Goal: Transaction & Acquisition: Book appointment/travel/reservation

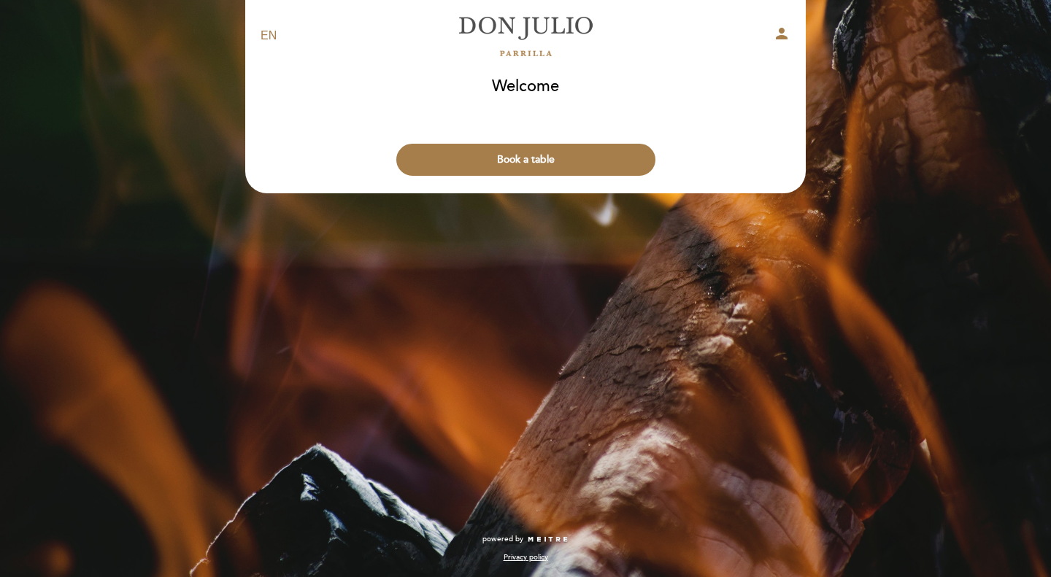
click at [534, 153] on button "Book a table" at bounding box center [525, 160] width 259 height 32
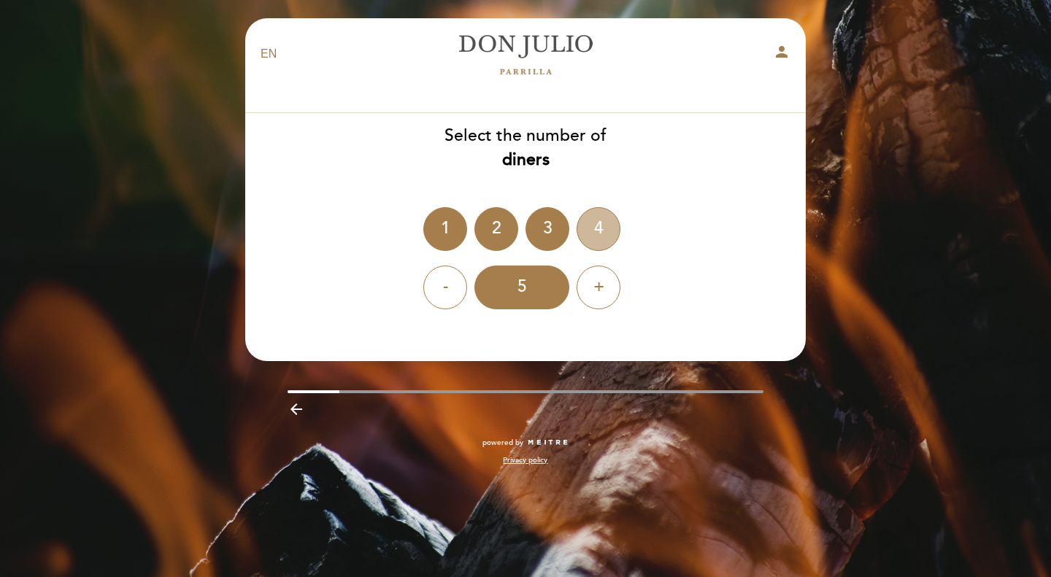
click at [593, 231] on div "4" at bounding box center [599, 229] width 44 height 44
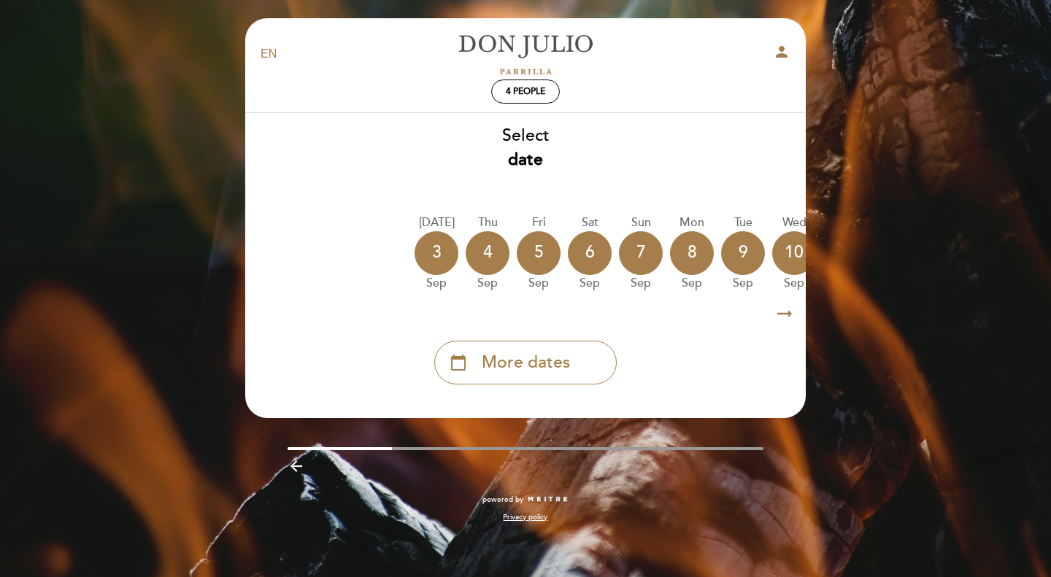
click at [530, 361] on span "More dates" at bounding box center [526, 363] width 88 height 24
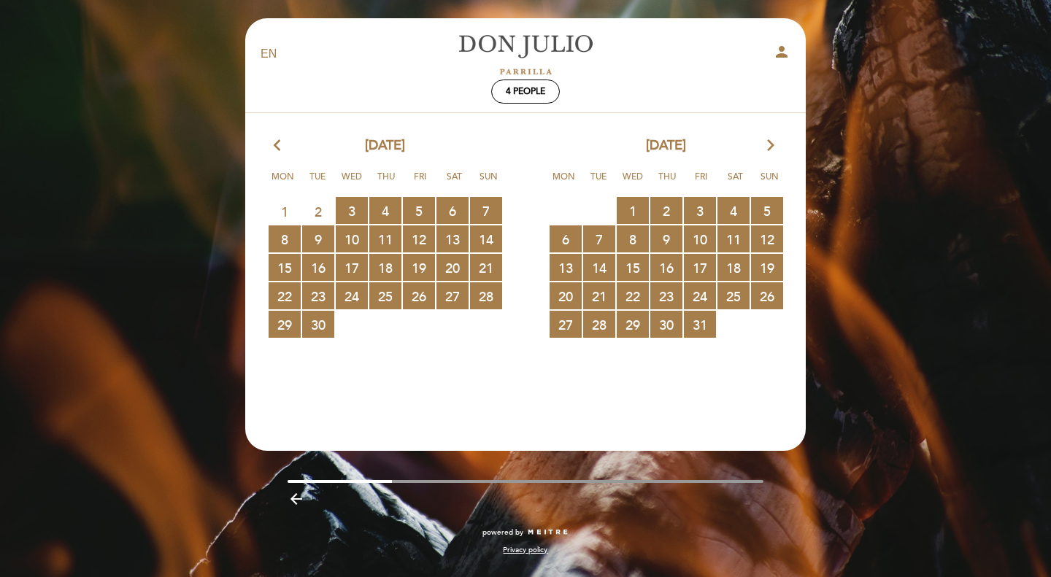
click at [773, 146] on icon "arrow_forward_ios" at bounding box center [770, 145] width 13 height 19
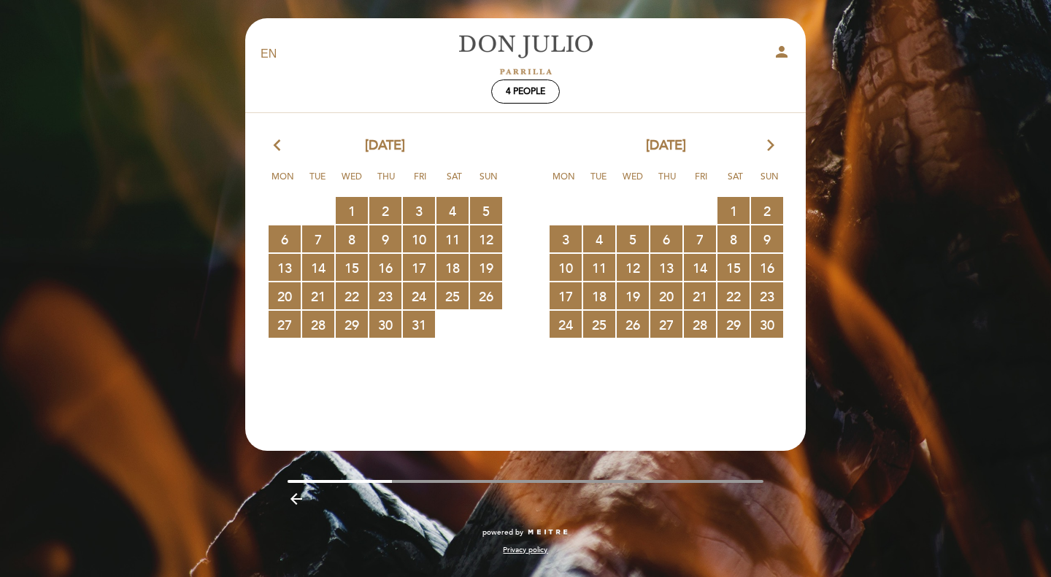
click at [773, 146] on icon "arrow_forward_ios" at bounding box center [770, 145] width 13 height 19
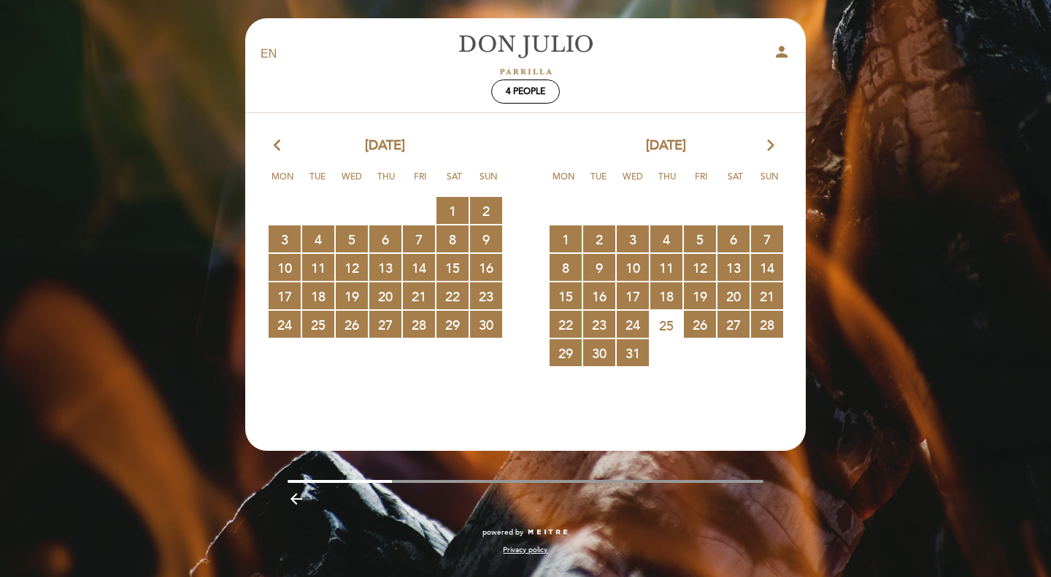
click at [735, 242] on span "6 RESERVATIONS AVAILABLE" at bounding box center [733, 239] width 32 height 27
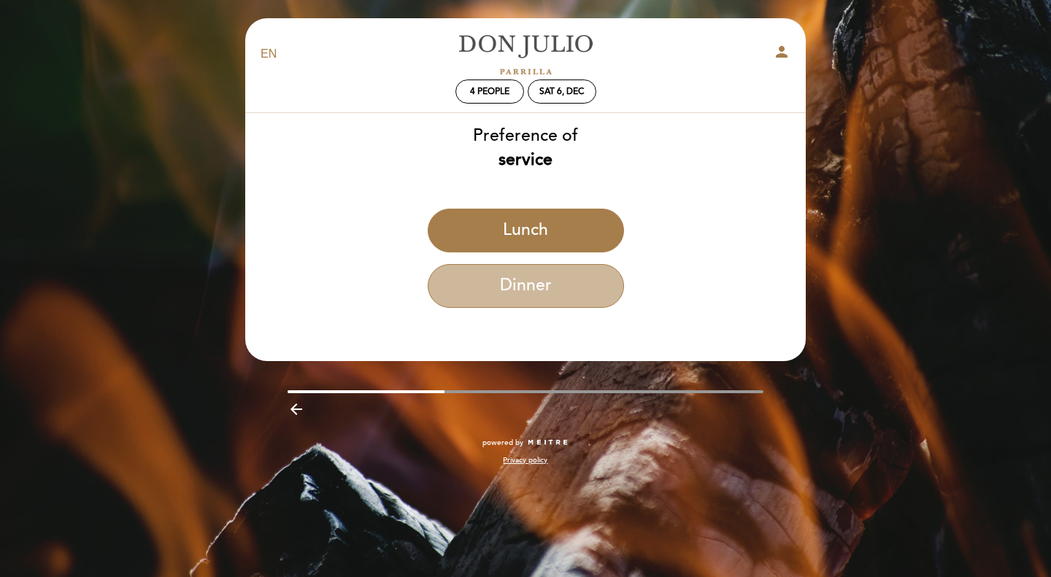
click at [518, 290] on button "Dinner" at bounding box center [526, 286] width 196 height 44
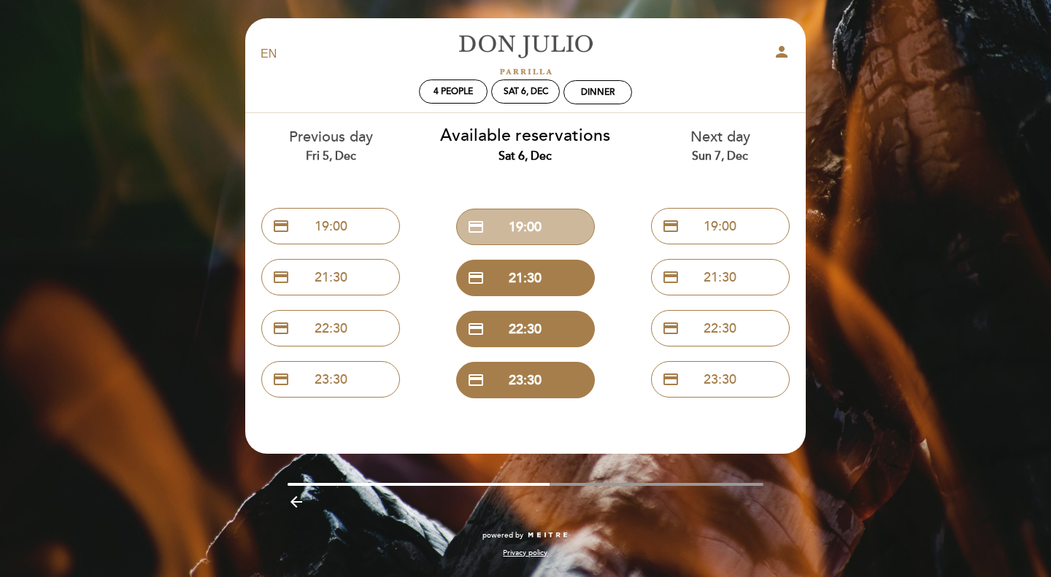
click at [534, 229] on button "credit_card 19:00" at bounding box center [525, 227] width 139 height 36
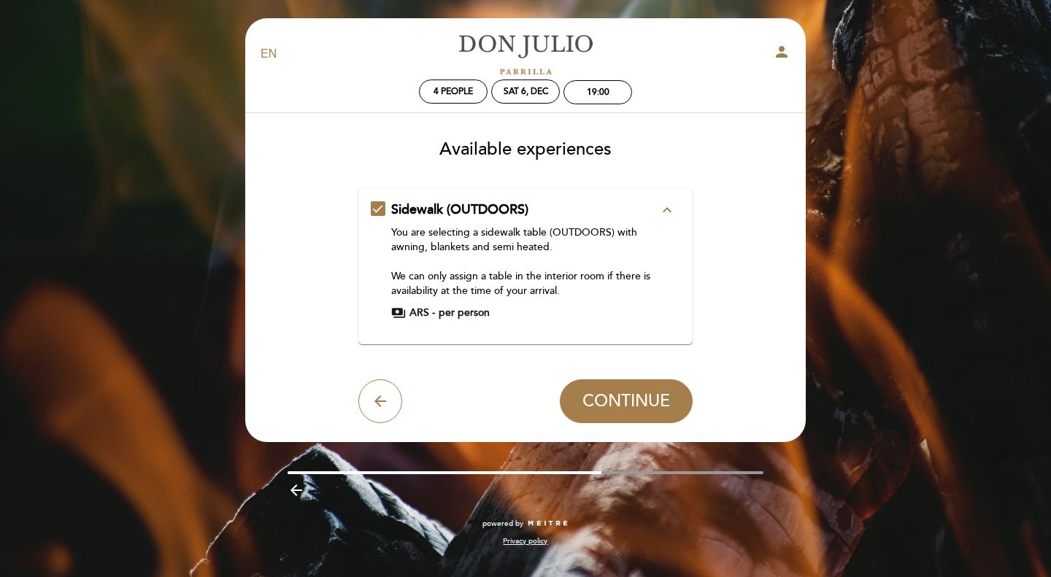
click at [618, 399] on span "CONTINUE" at bounding box center [626, 401] width 88 height 20
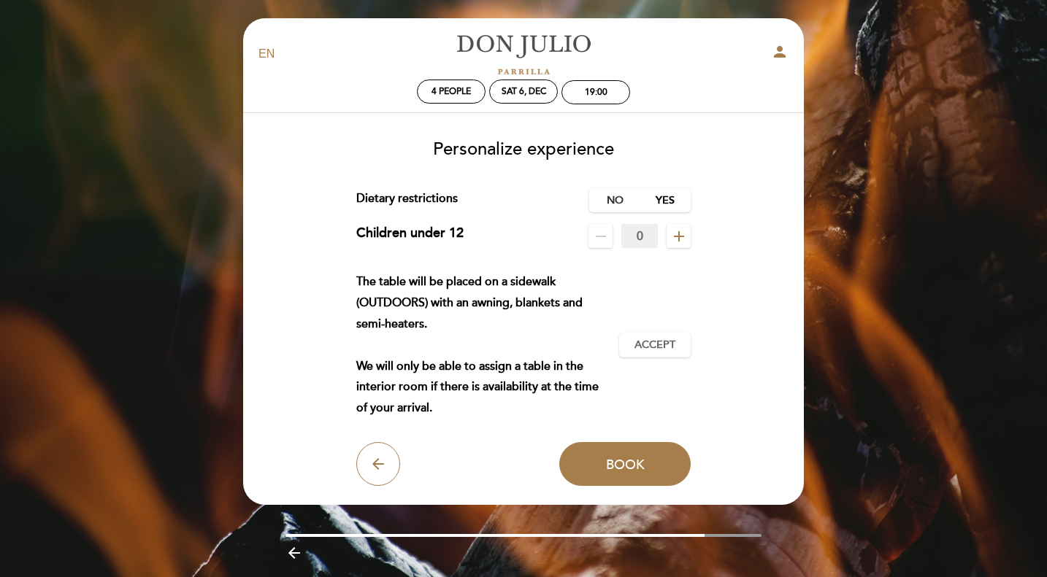
click at [613, 199] on label "No" at bounding box center [614, 200] width 51 height 24
click at [656, 343] on span "Accept" at bounding box center [654, 345] width 41 height 15
click at [623, 461] on span "Book" at bounding box center [625, 464] width 39 height 16
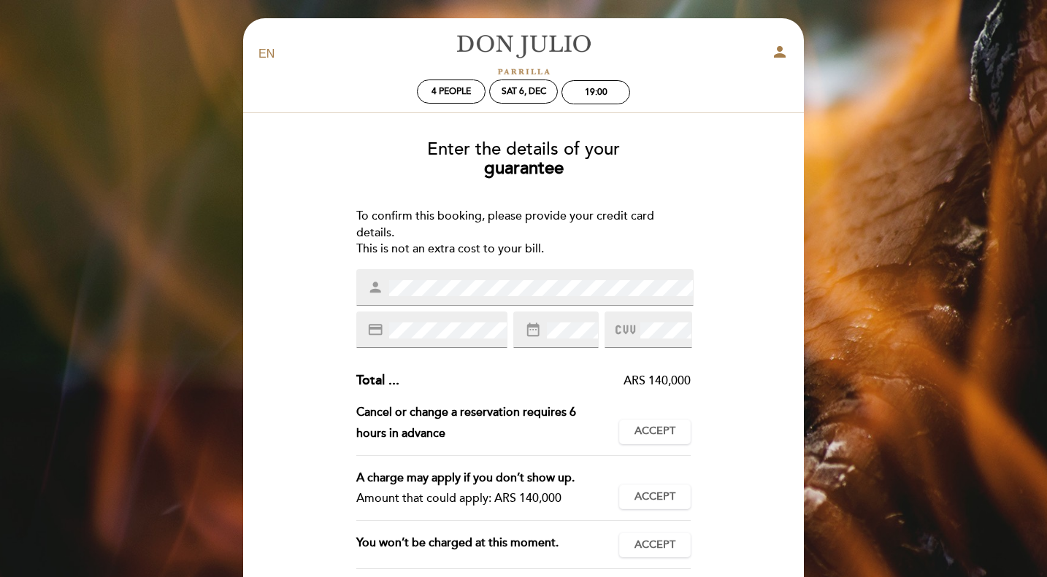
click at [640, 327] on span at bounding box center [664, 331] width 54 height 18
click at [635, 429] on span "Accept" at bounding box center [654, 431] width 41 height 15
click at [642, 494] on span "Accept" at bounding box center [654, 497] width 41 height 15
click at [644, 539] on span "Accept" at bounding box center [654, 545] width 41 height 15
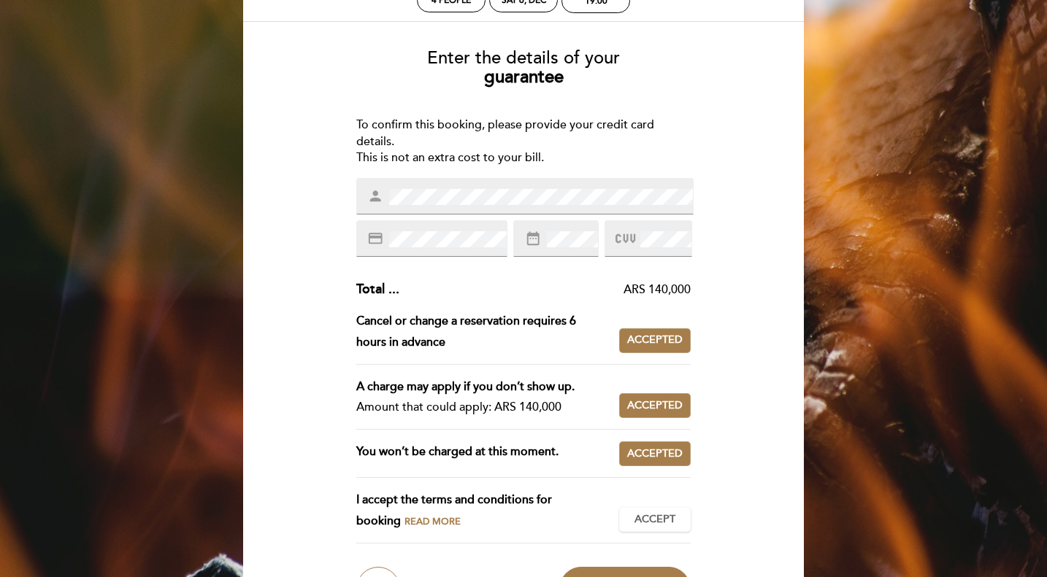
scroll to position [93, 0]
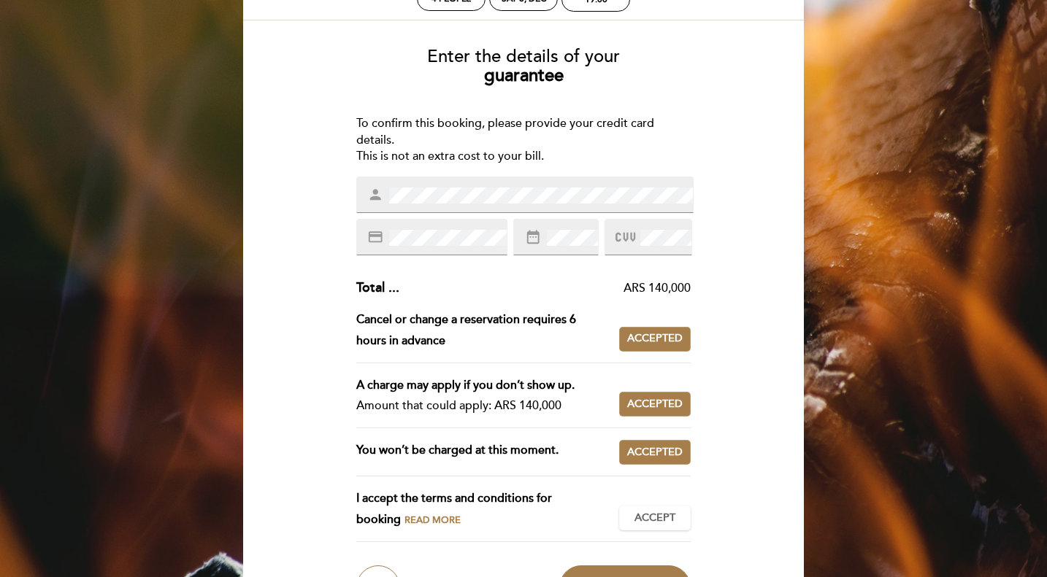
click at [644, 518] on span "Accept" at bounding box center [654, 518] width 41 height 15
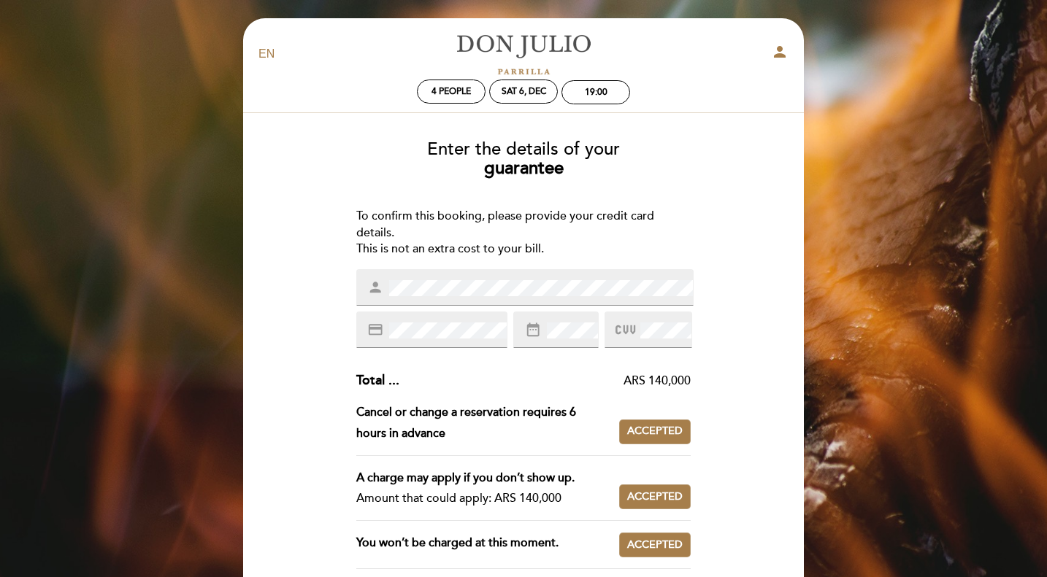
click at [595, 91] on div "19:00" at bounding box center [596, 92] width 23 height 11
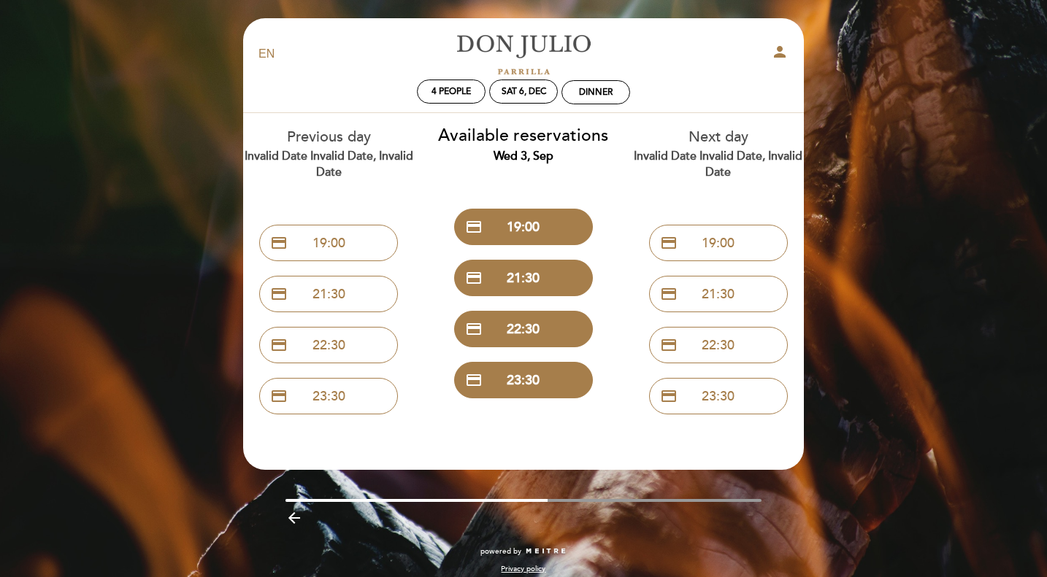
click at [523, 88] on div "Sat 6, Dec" at bounding box center [523, 91] width 45 height 11
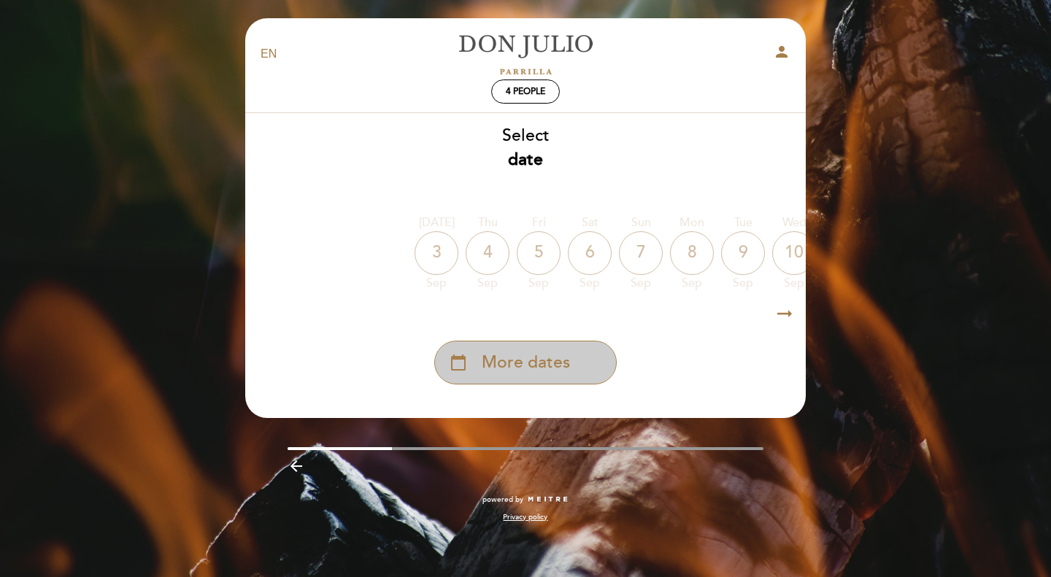
click at [555, 363] on span "More dates" at bounding box center [526, 363] width 88 height 24
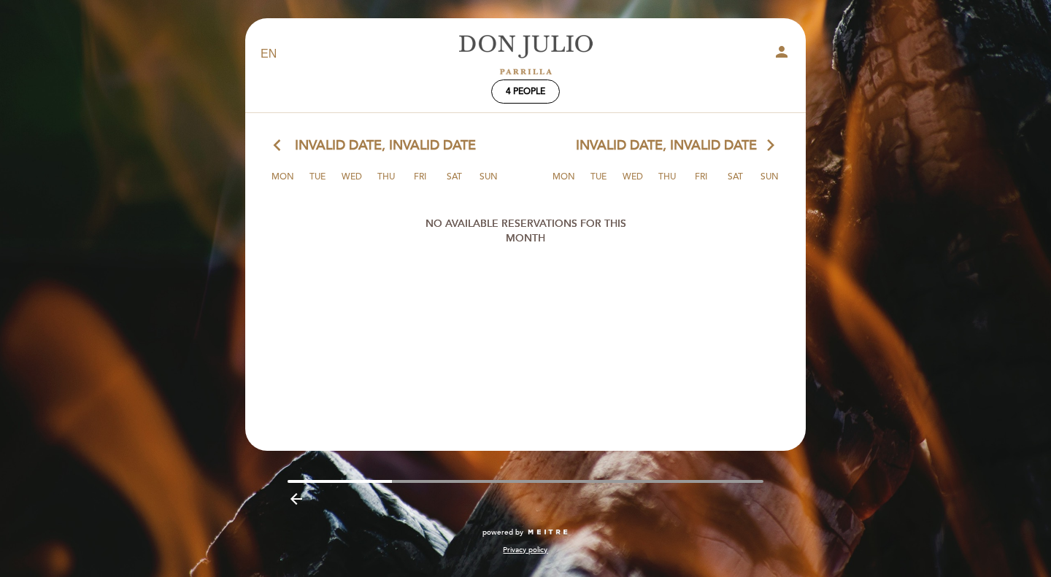
click at [766, 144] on icon "arrow_forward_ios" at bounding box center [770, 145] width 13 height 19
click at [277, 146] on icon "arrow_back_ios" at bounding box center [280, 145] width 13 height 19
click at [518, 88] on span "4 people" at bounding box center [525, 91] width 39 height 11
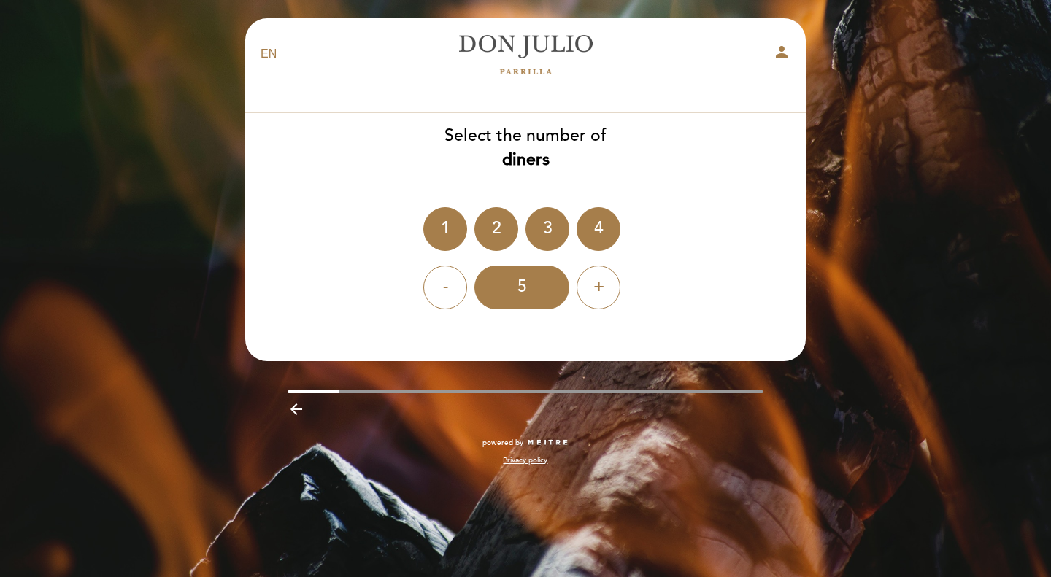
click at [595, 220] on div "4" at bounding box center [599, 229] width 44 height 44
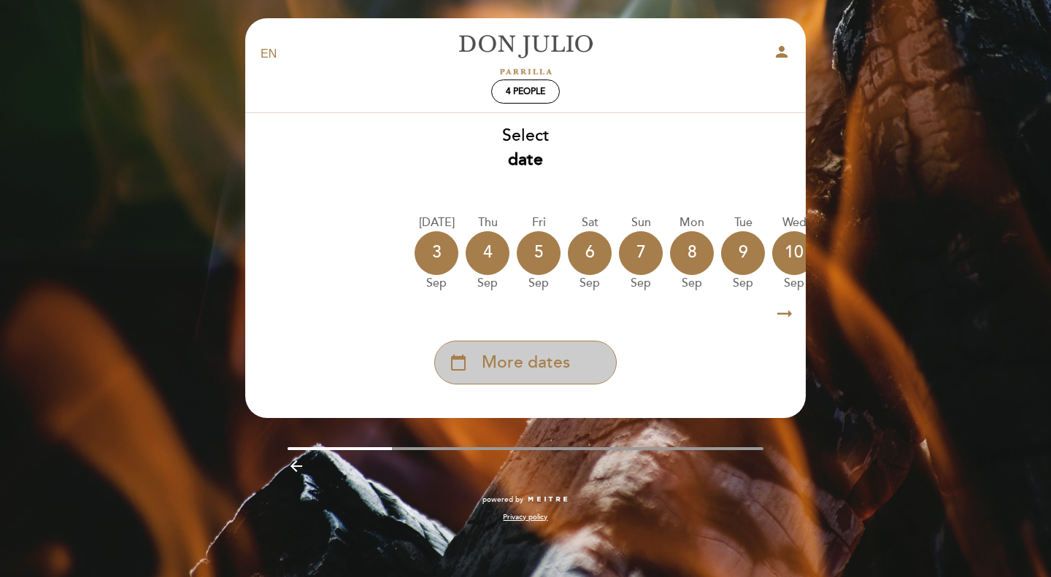
click at [516, 358] on span "More dates" at bounding box center [526, 363] width 88 height 24
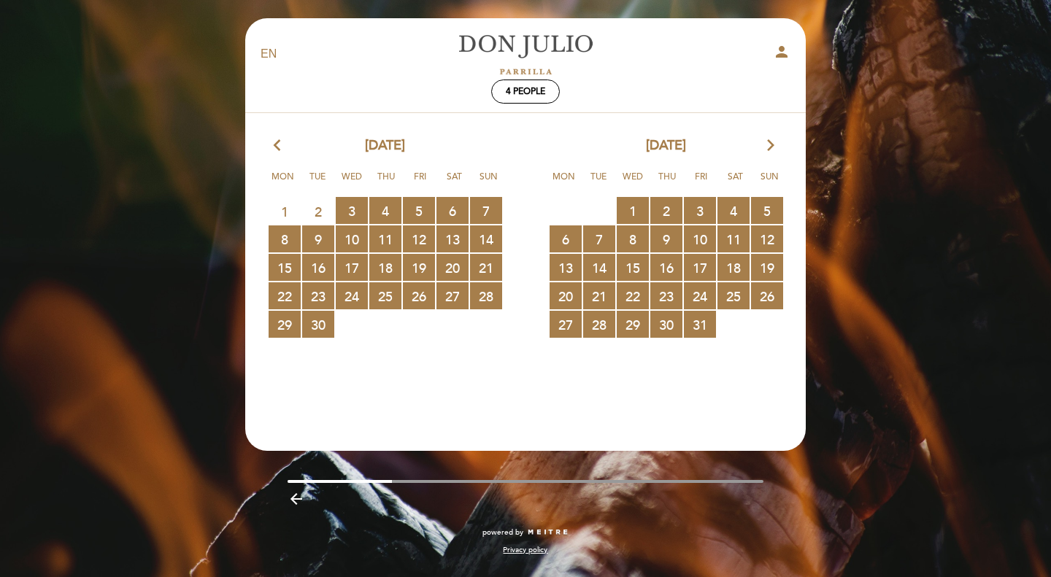
click at [768, 139] on icon "arrow_forward_ios" at bounding box center [770, 145] width 13 height 19
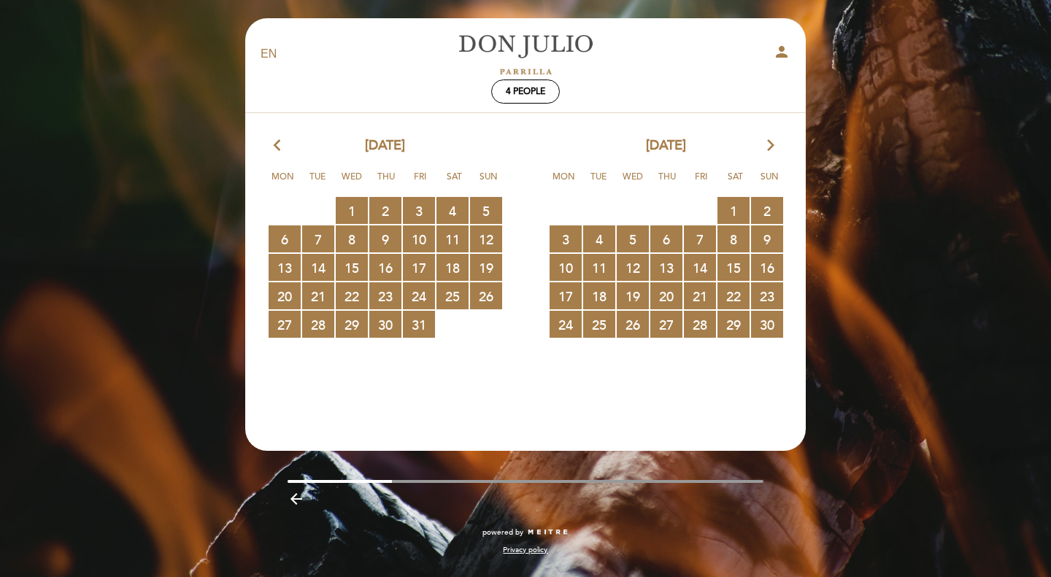
click at [768, 139] on icon "arrow_forward_ios" at bounding box center [770, 145] width 13 height 19
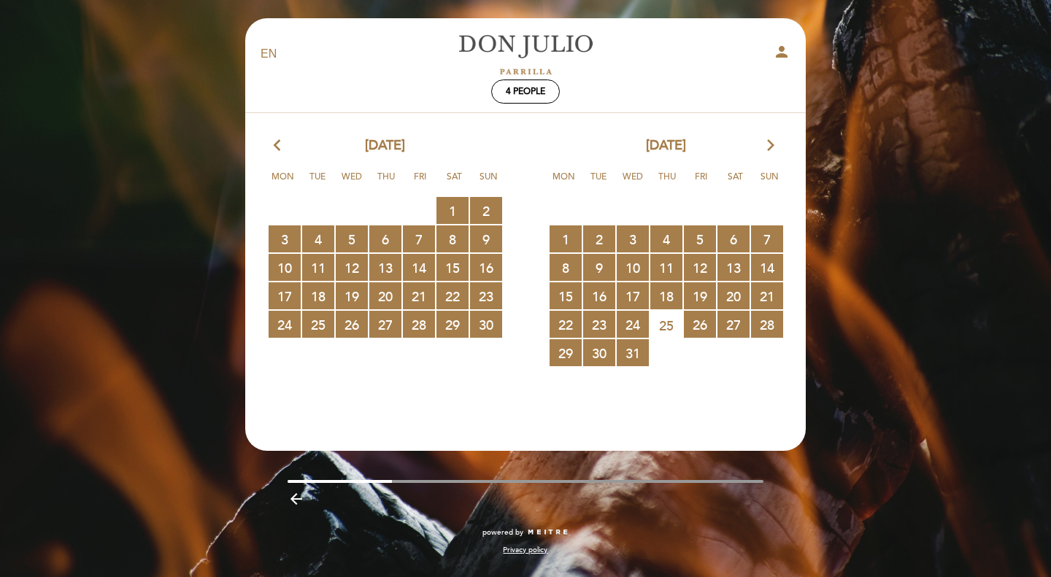
click at [769, 236] on span "7 RESERVATIONS AVAILABLE" at bounding box center [767, 239] width 32 height 27
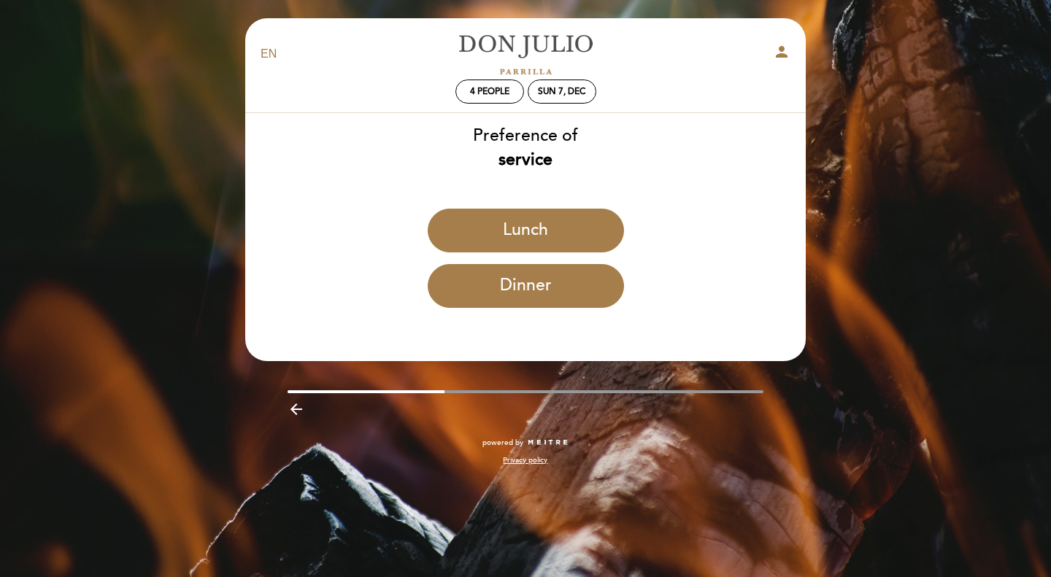
click at [522, 290] on button "Dinner" at bounding box center [526, 286] width 196 height 44
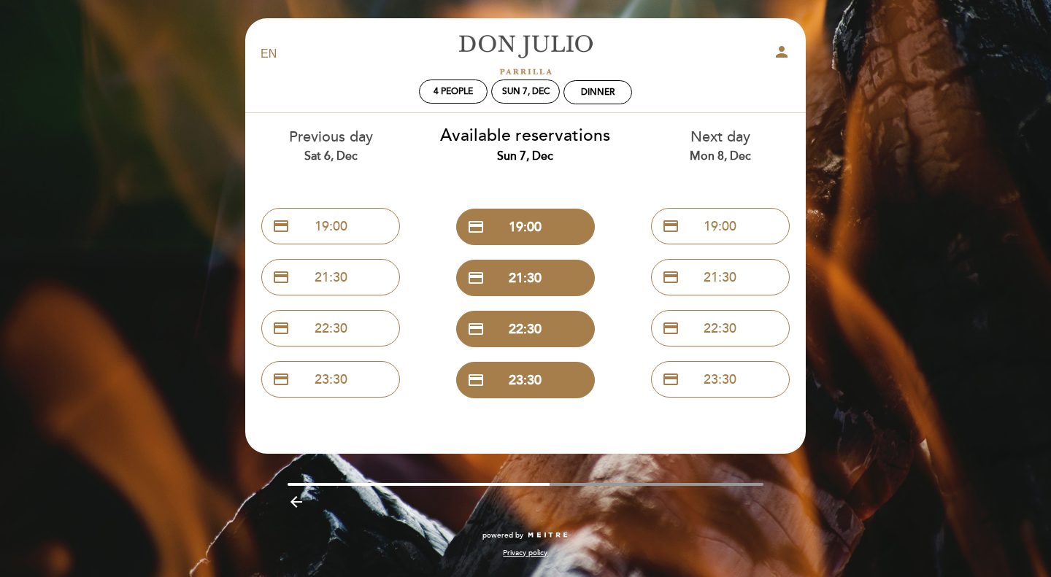
drag, startPoint x: 523, startPoint y: 227, endPoint x: 508, endPoint y: 231, distance: 15.8
click at [508, 231] on button "credit_card 19:00" at bounding box center [525, 227] width 139 height 36
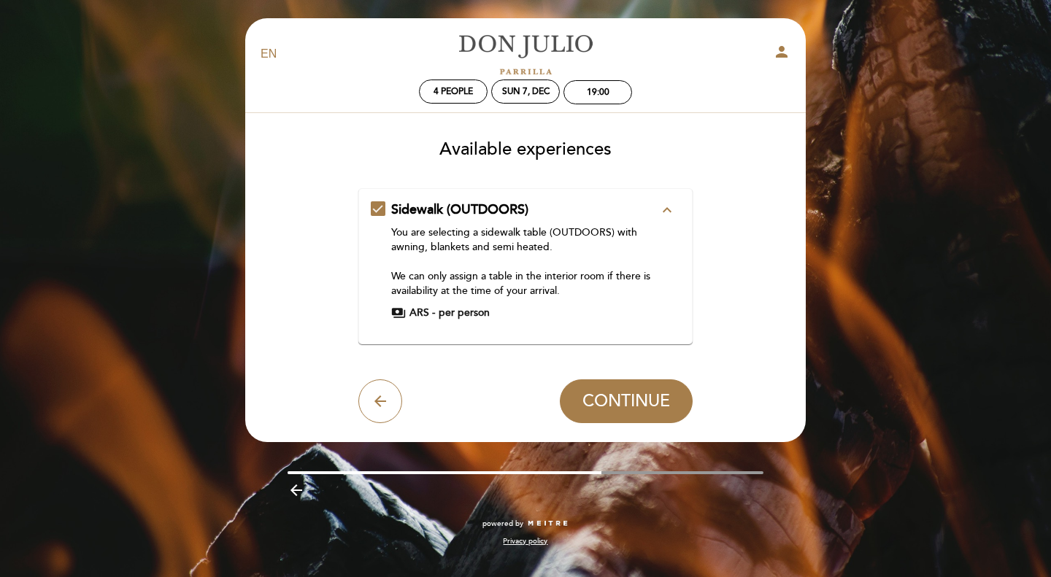
click at [609, 391] on span "CONTINUE" at bounding box center [626, 401] width 88 height 20
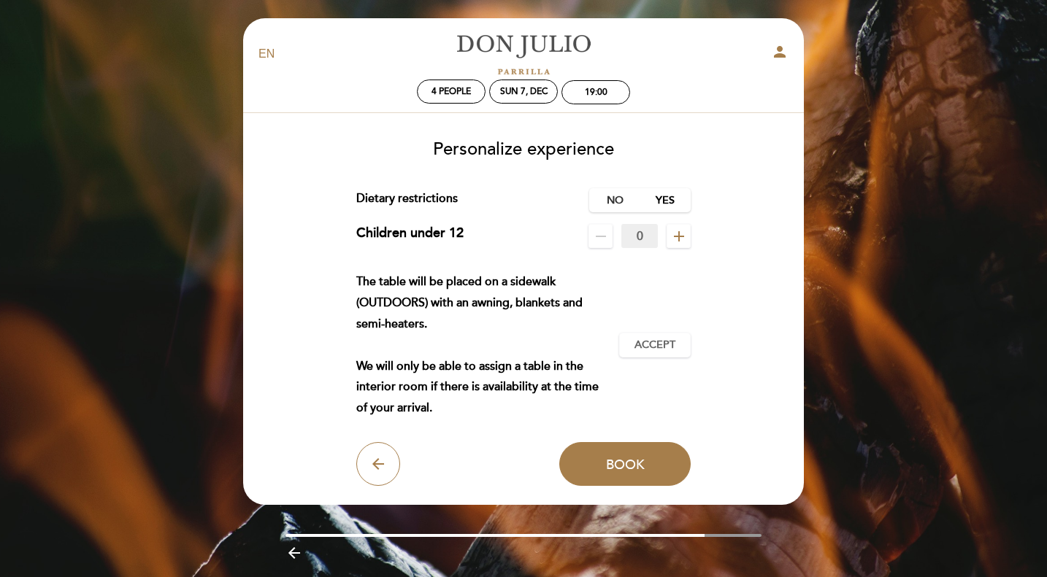
click at [611, 198] on label "No" at bounding box center [614, 200] width 51 height 24
click at [653, 336] on button "Accept Accepted" at bounding box center [655, 345] width 72 height 25
click at [628, 467] on span "Book" at bounding box center [625, 464] width 39 height 16
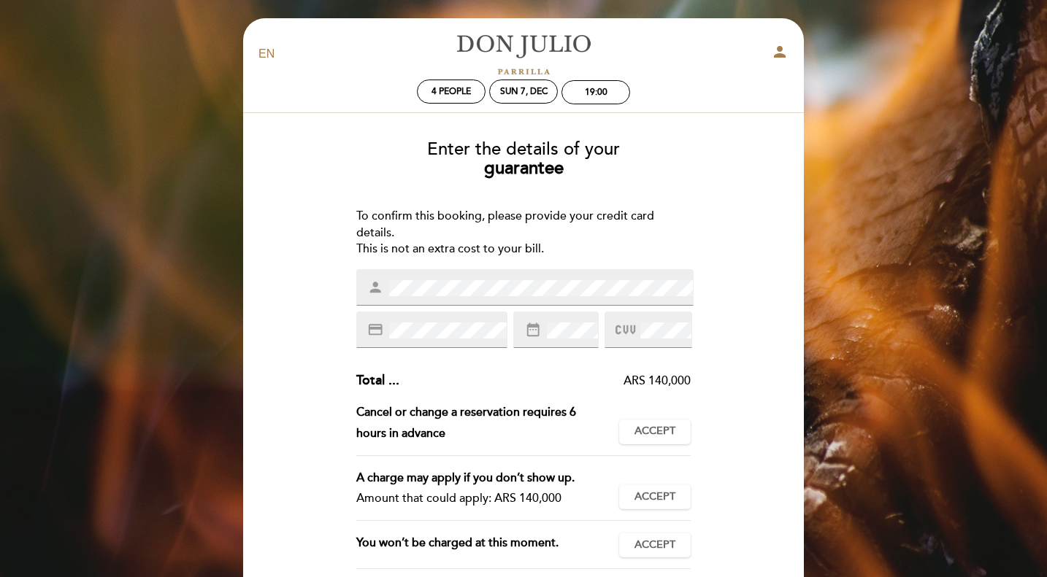
click at [630, 331] on icon at bounding box center [625, 330] width 20 height 24
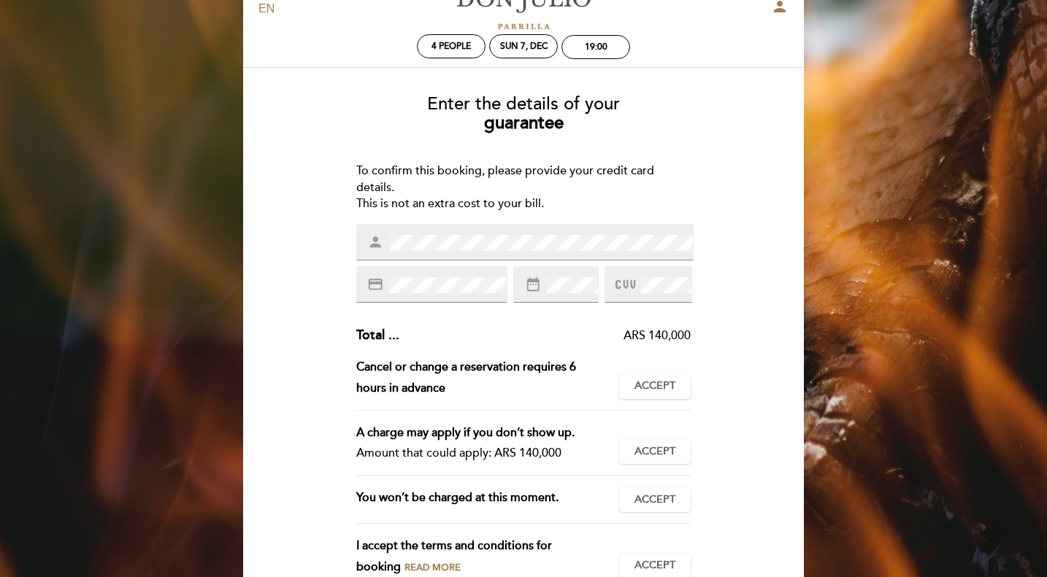
scroll to position [47, 0]
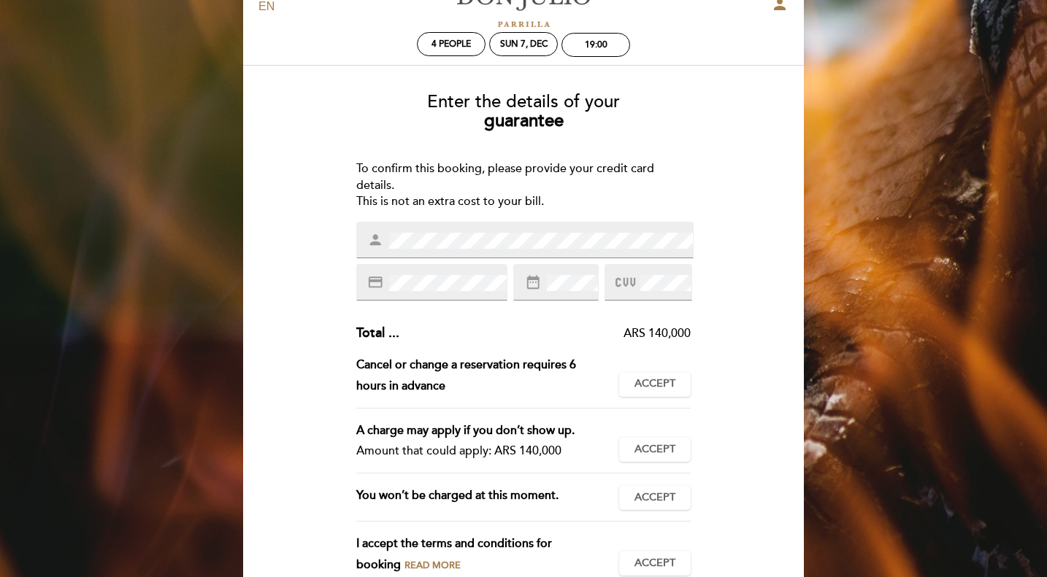
click at [652, 380] on span "Accept" at bounding box center [654, 384] width 41 height 15
click at [650, 453] on span "Accept" at bounding box center [654, 449] width 41 height 15
click at [647, 493] on span "Accept" at bounding box center [654, 497] width 41 height 15
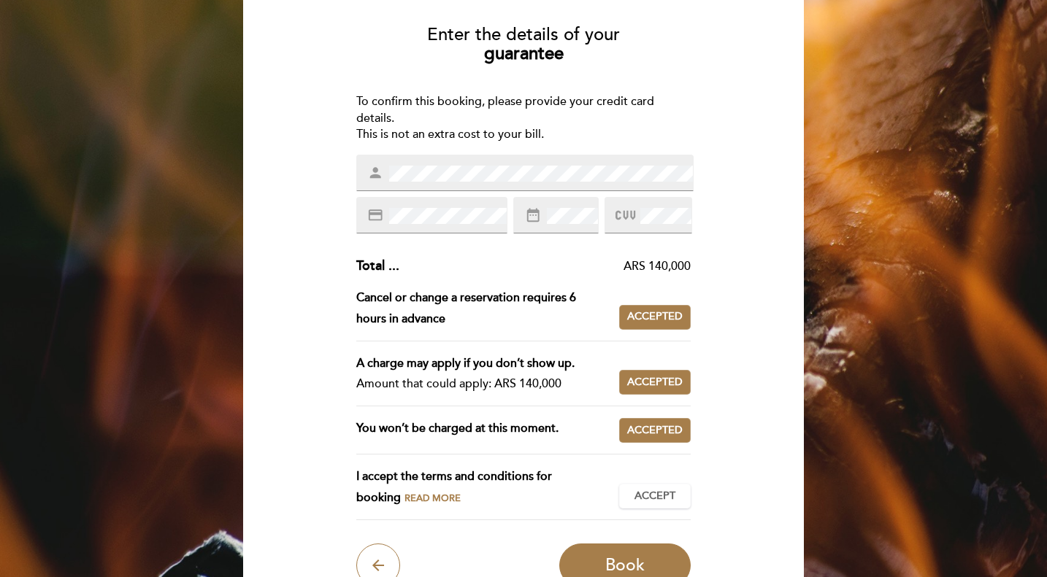
scroll to position [115, 0]
click at [647, 496] on span "Accept" at bounding box center [654, 495] width 41 height 15
click at [647, 496] on span "Accepted" at bounding box center [654, 495] width 55 height 15
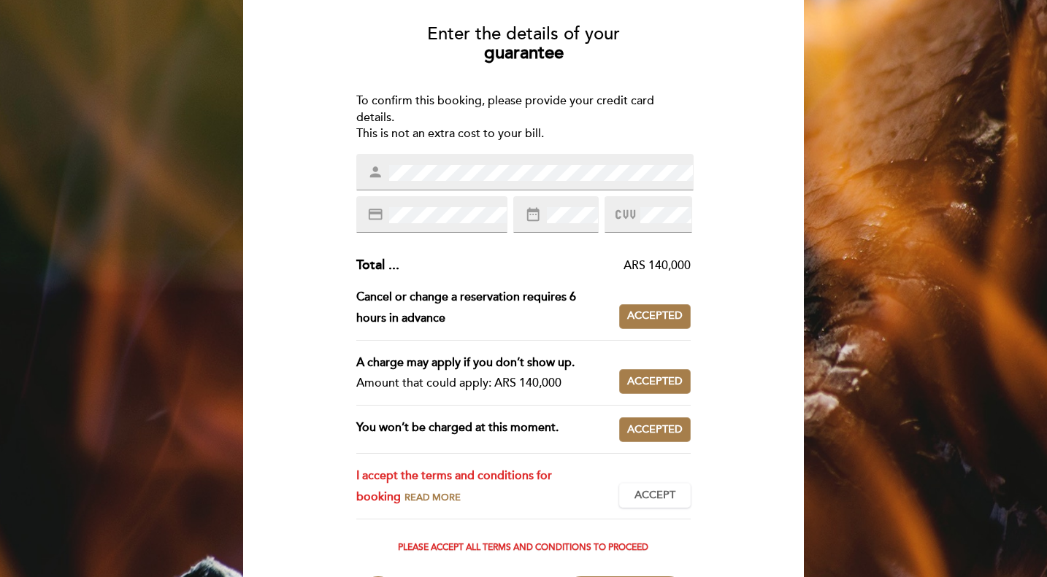
click at [654, 499] on span "Accept" at bounding box center [654, 495] width 41 height 15
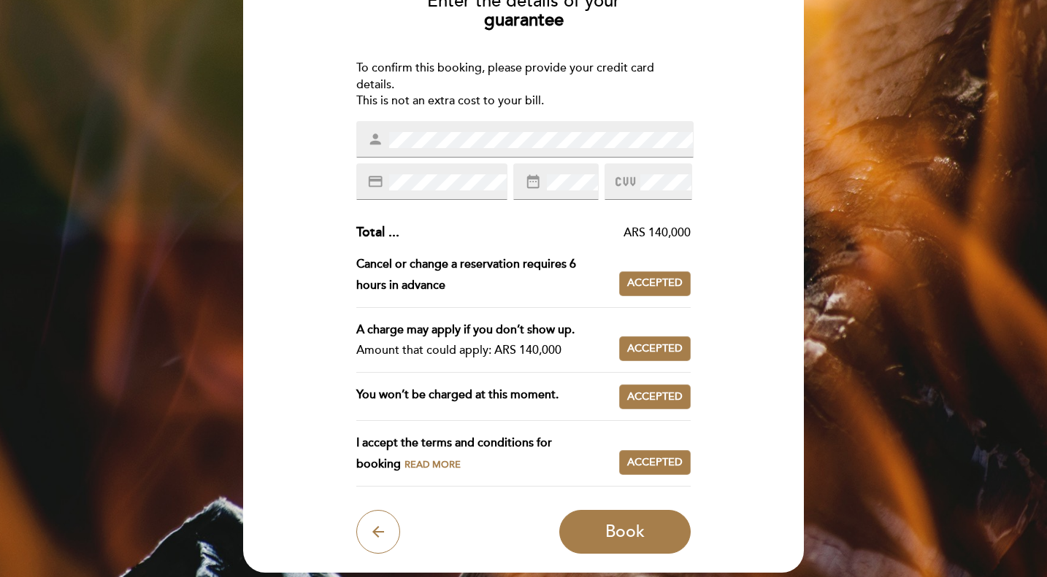
scroll to position [149, 0]
drag, startPoint x: 496, startPoint y: 358, endPoint x: 301, endPoint y: 353, distance: 195.0
click at [301, 353] on div "Enter the details of your guarantee To confirm this booking, please provide you…" at bounding box center [523, 267] width 540 height 574
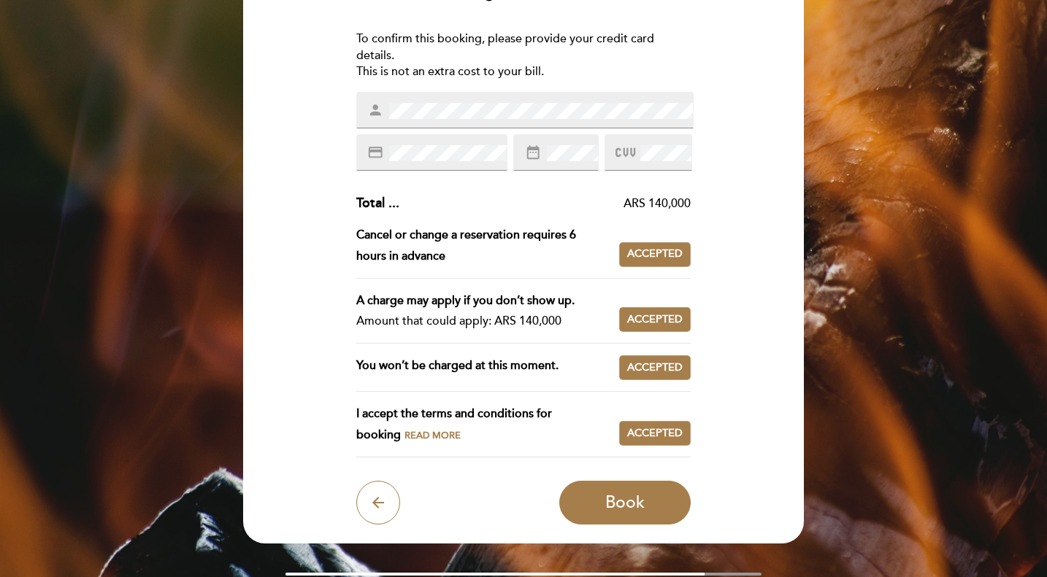
scroll to position [180, 0]
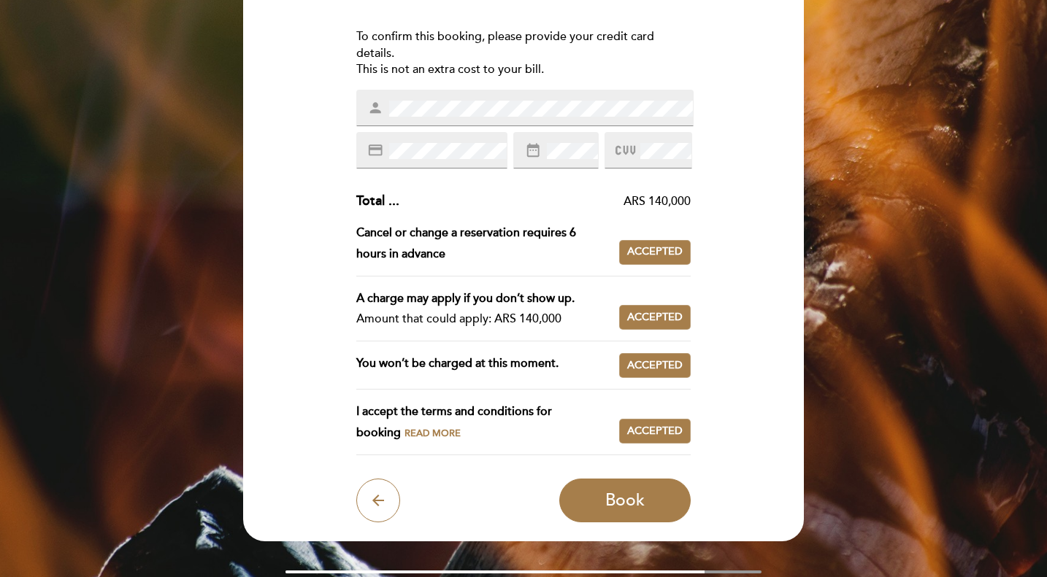
click at [622, 495] on span "Book" at bounding box center [624, 500] width 39 height 20
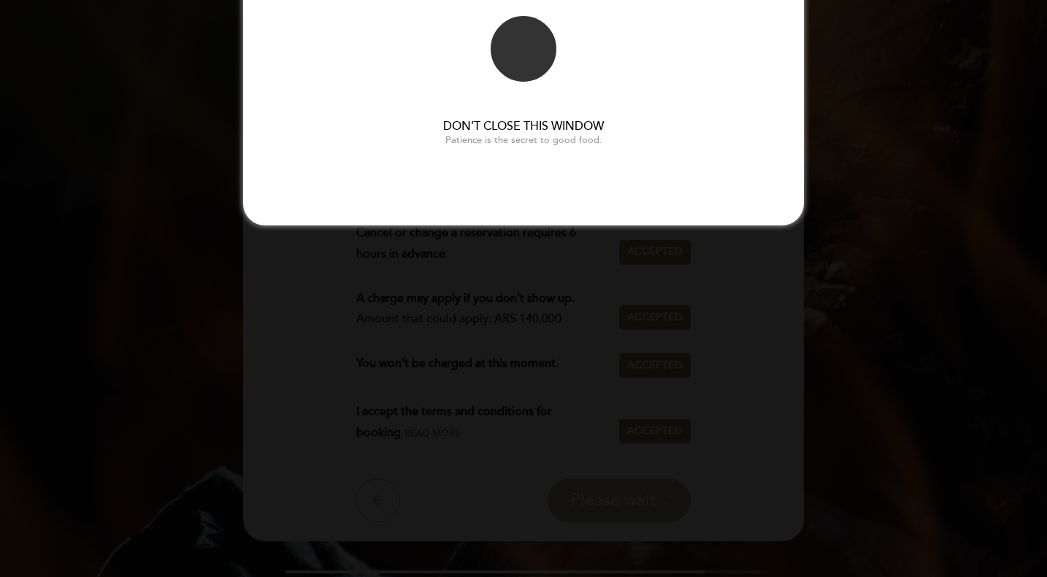
scroll to position [0, 0]
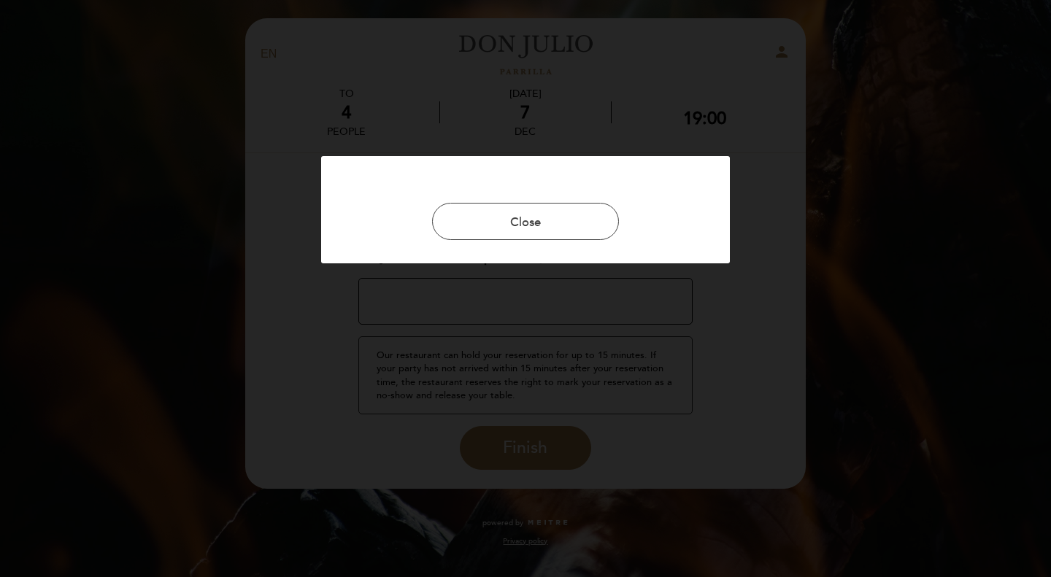
click at [537, 232] on button "Close" at bounding box center [525, 222] width 187 height 38
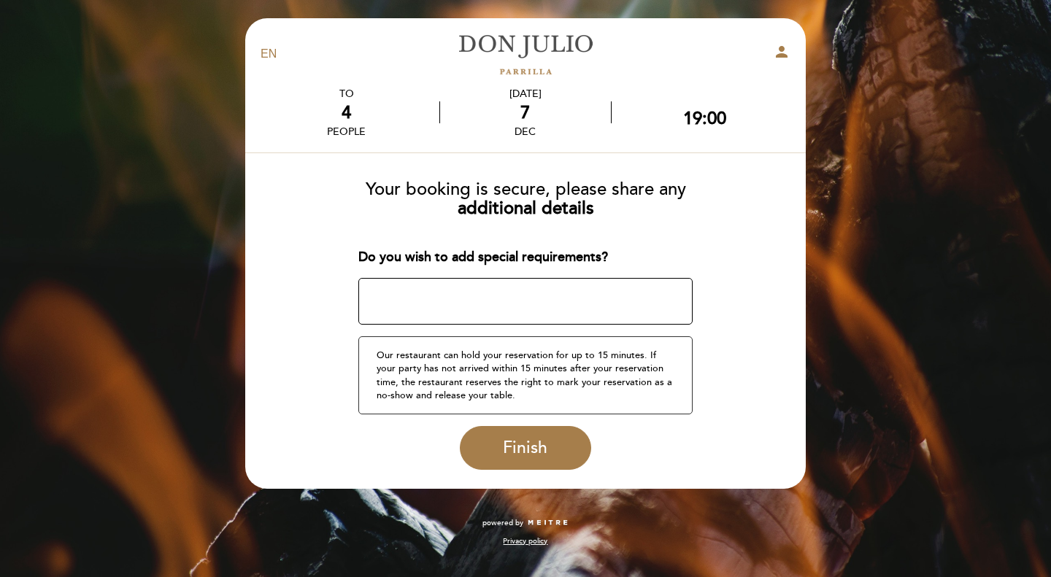
click at [524, 447] on span "Finish" at bounding box center [525, 448] width 45 height 20
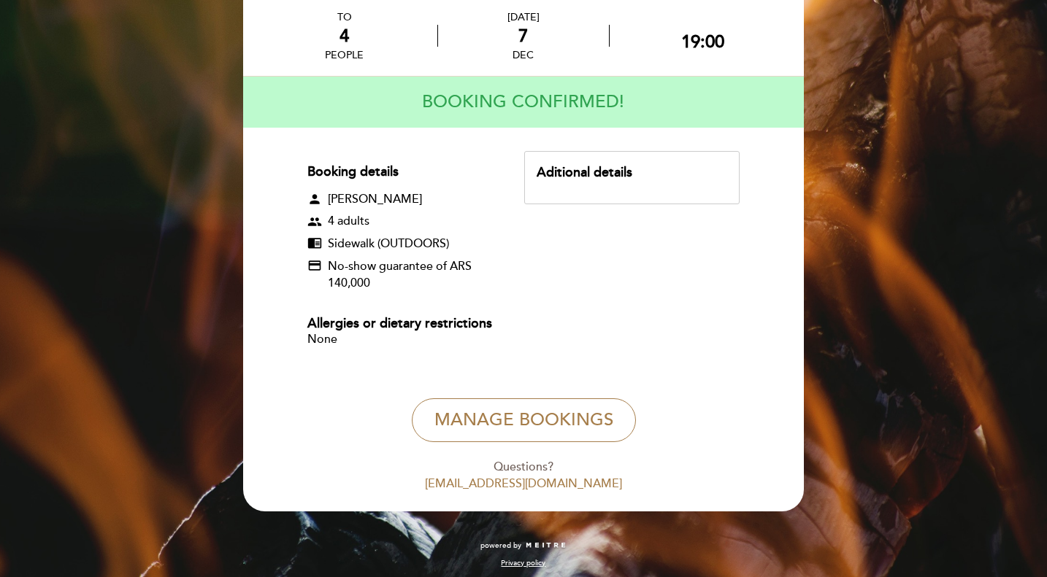
scroll to position [82, 0]
